Goal: Task Accomplishment & Management: Manage account settings

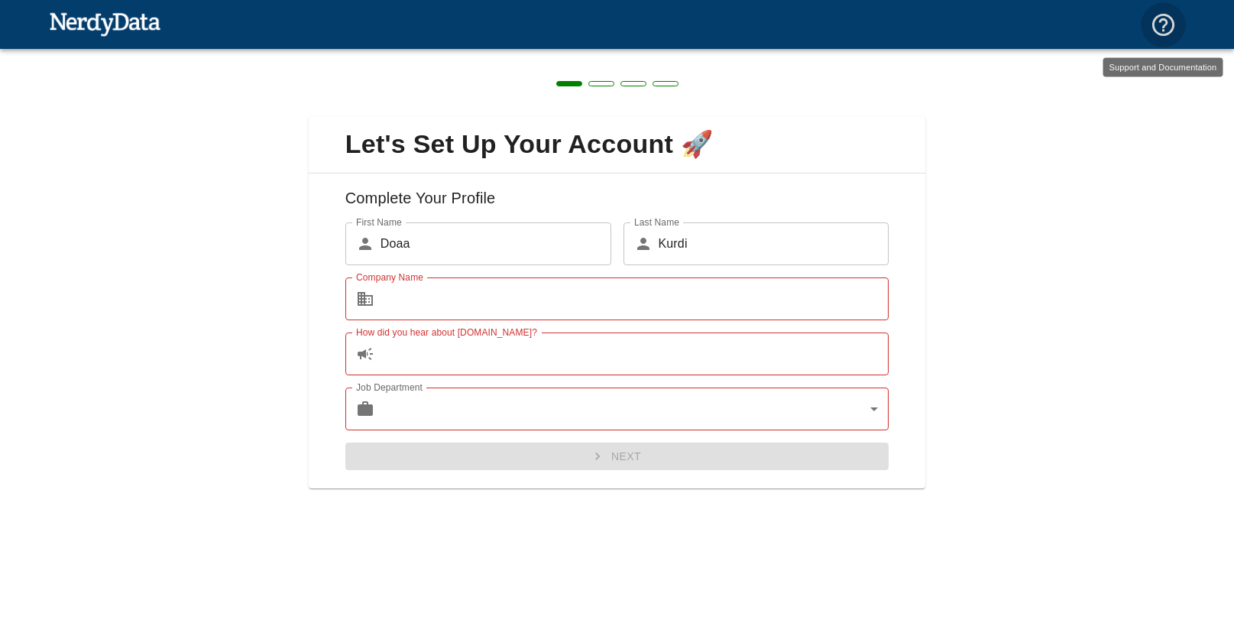
drag, startPoint x: 1173, startPoint y: 28, endPoint x: 871, endPoint y: 2, distance: 302.8
click at [1173, 28] on icon "Support and Documentation" at bounding box center [1162, 24] width 22 height 22
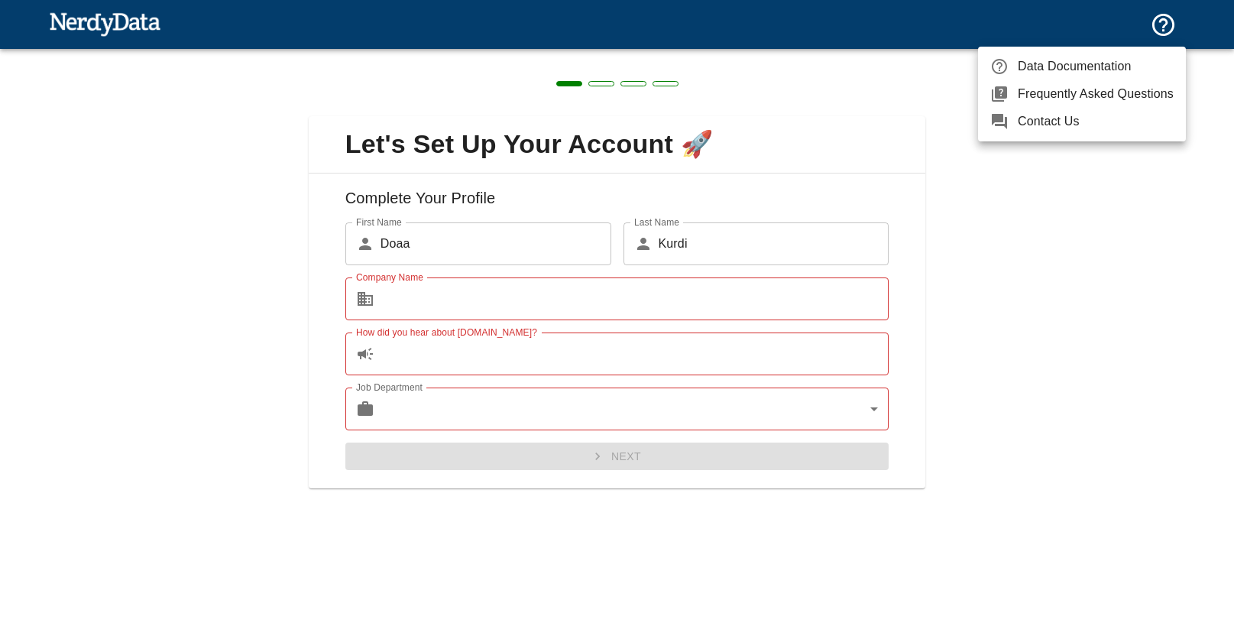
click at [125, 28] on div at bounding box center [617, 311] width 1234 height 623
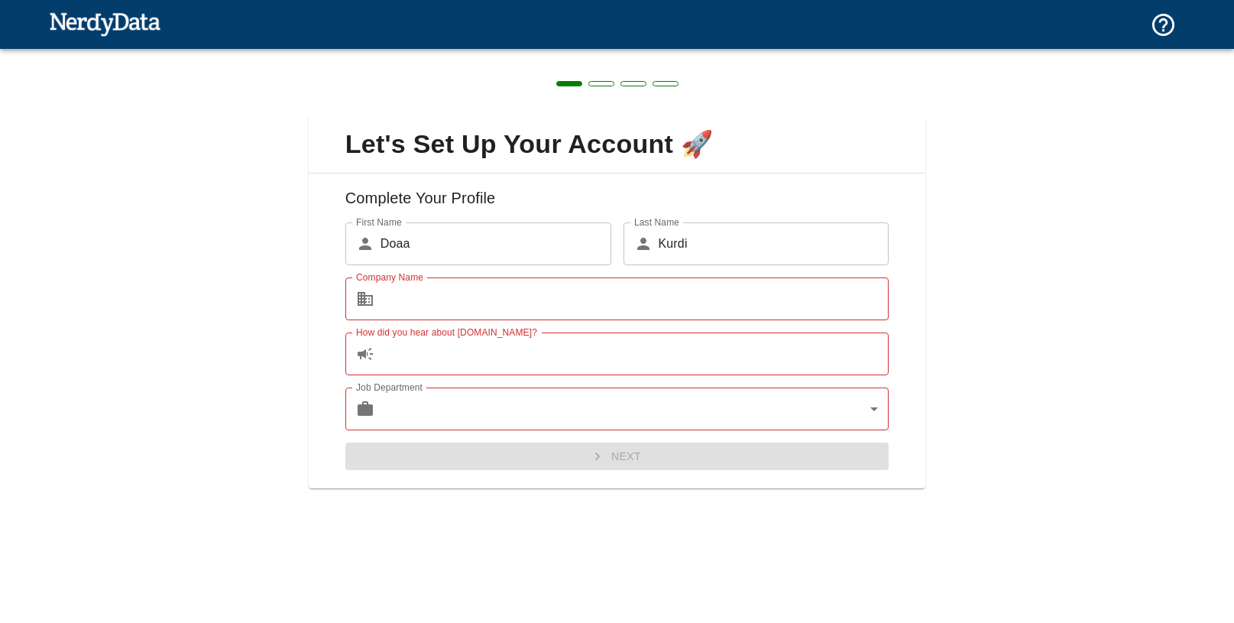
click at [128, 24] on img at bounding box center [105, 23] width 112 height 31
click at [138, 20] on img at bounding box center [105, 23] width 112 height 31
